Goal: Contribute content

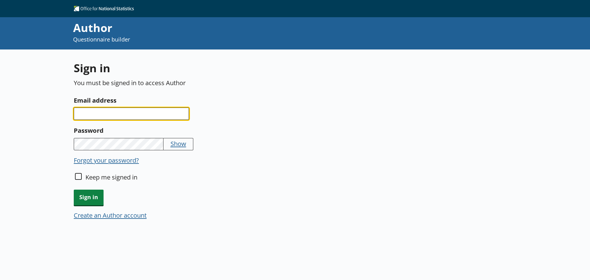
click at [126, 112] on input "Email address" at bounding box center [131, 114] width 115 height 12
type input "[PERSON_NAME][EMAIL_ADDRESS][DOMAIN_NAME]"
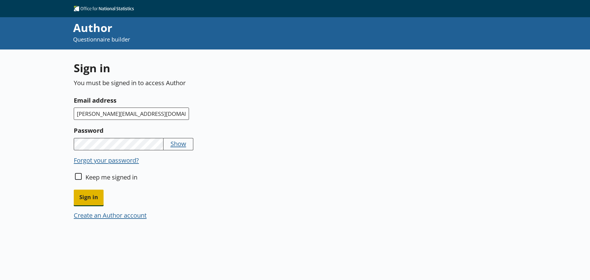
click at [87, 197] on span "Sign in" at bounding box center [89, 198] width 30 height 16
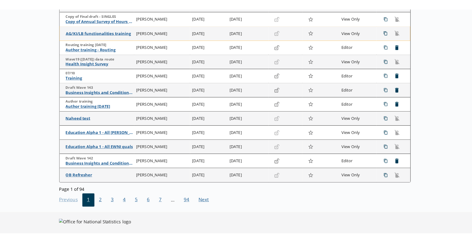
scroll to position [113, 0]
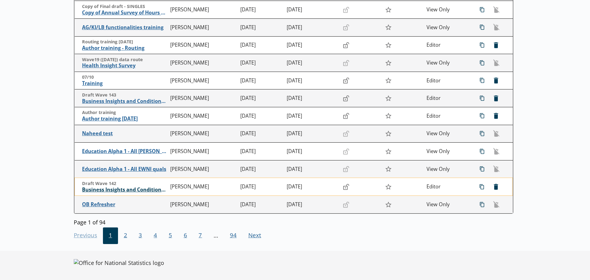
click at [140, 190] on span "Business Insights and Conditions Survey (BICS)" at bounding box center [124, 189] width 85 height 6
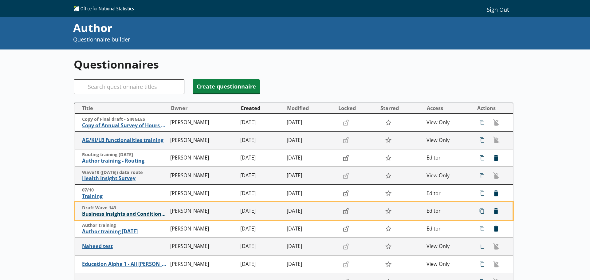
click at [123, 213] on span "Business Insights and Conditions Survey (BICS) draft" at bounding box center [124, 214] width 85 height 6
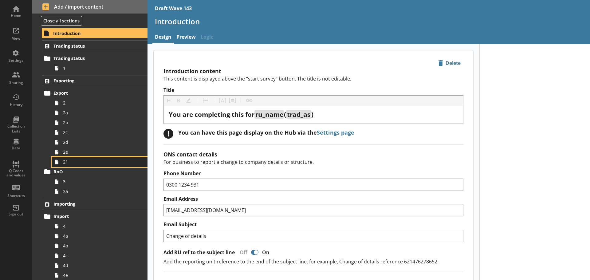
click at [76, 161] on span "2f" at bounding box center [97, 162] width 68 height 6
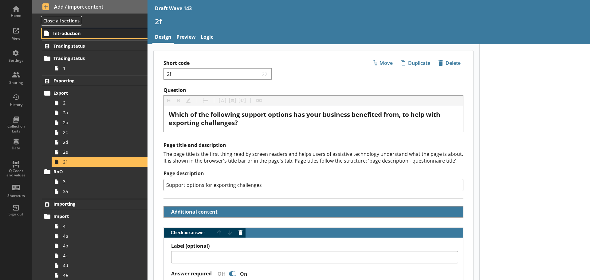
click at [84, 31] on span "Introduction" at bounding box center [91, 33] width 76 height 6
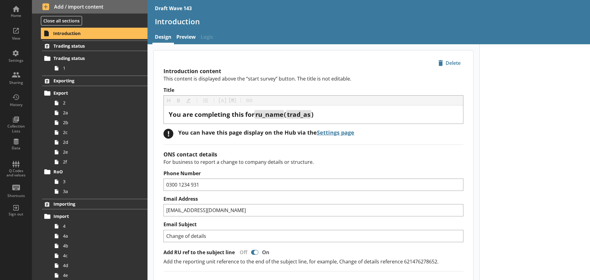
type textarea "x"
